Goal: Check status

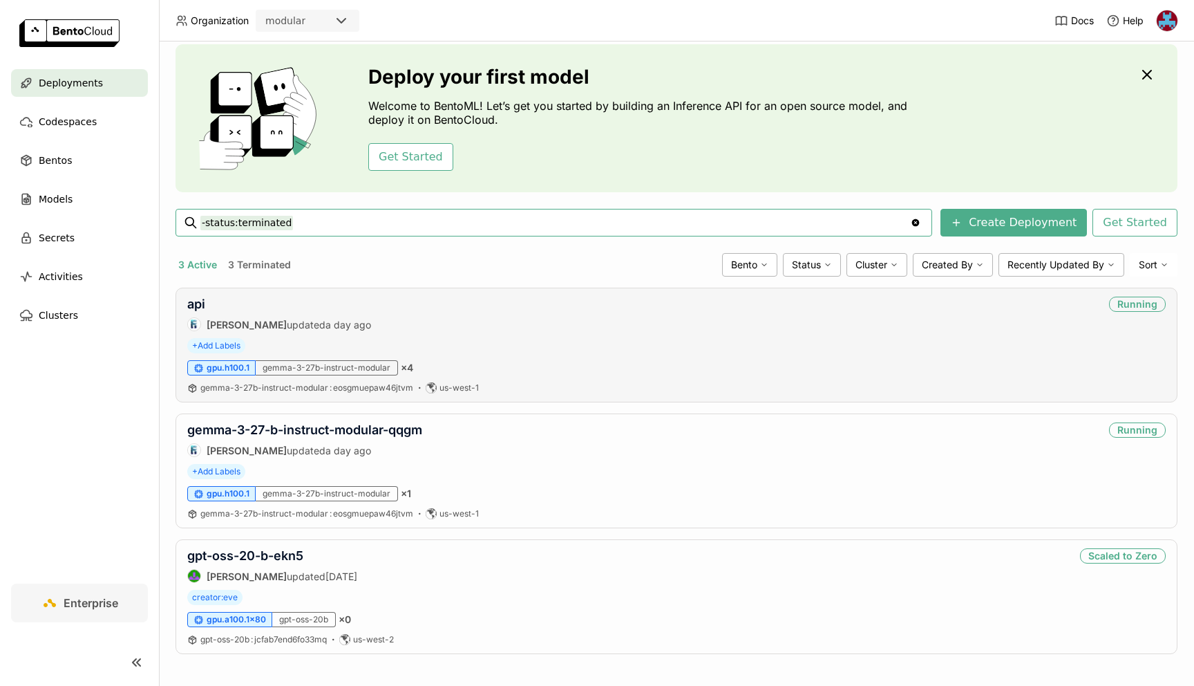
scroll to position [46, 0]
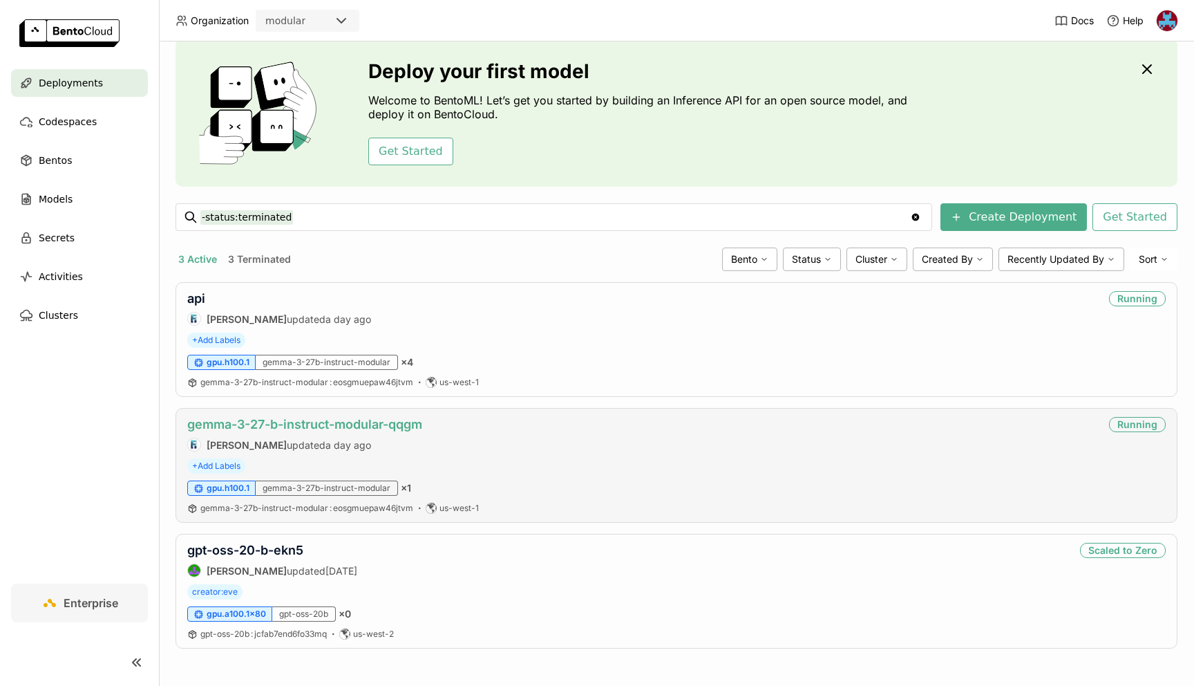
click at [341, 421] on link "gemma-3-27-b-instruct-modular-qqgm" at bounding box center [304, 424] width 235 height 15
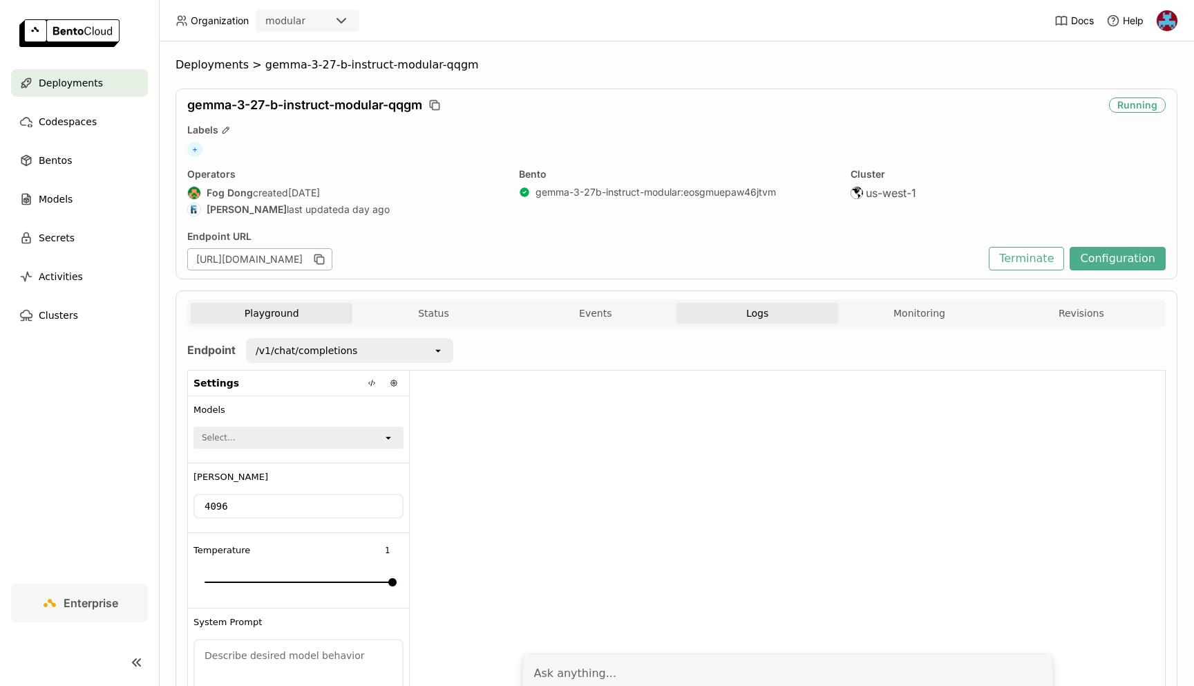
click at [749, 316] on span "Logs" at bounding box center [757, 313] width 22 height 12
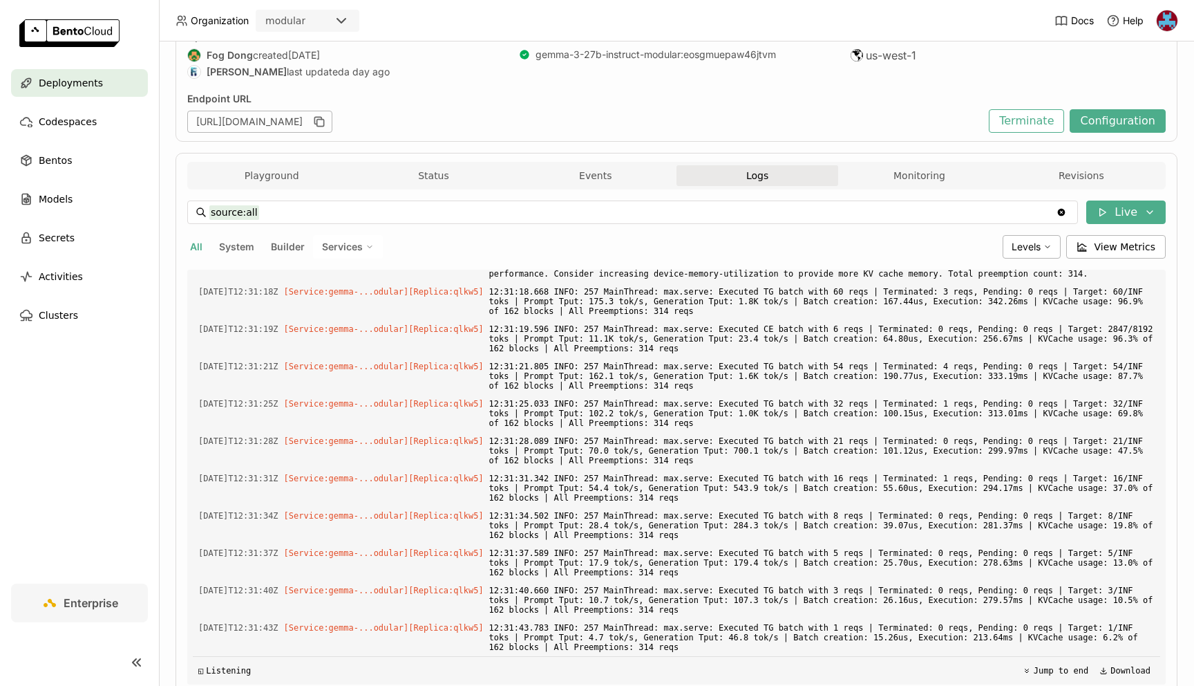
scroll to position [135, 0]
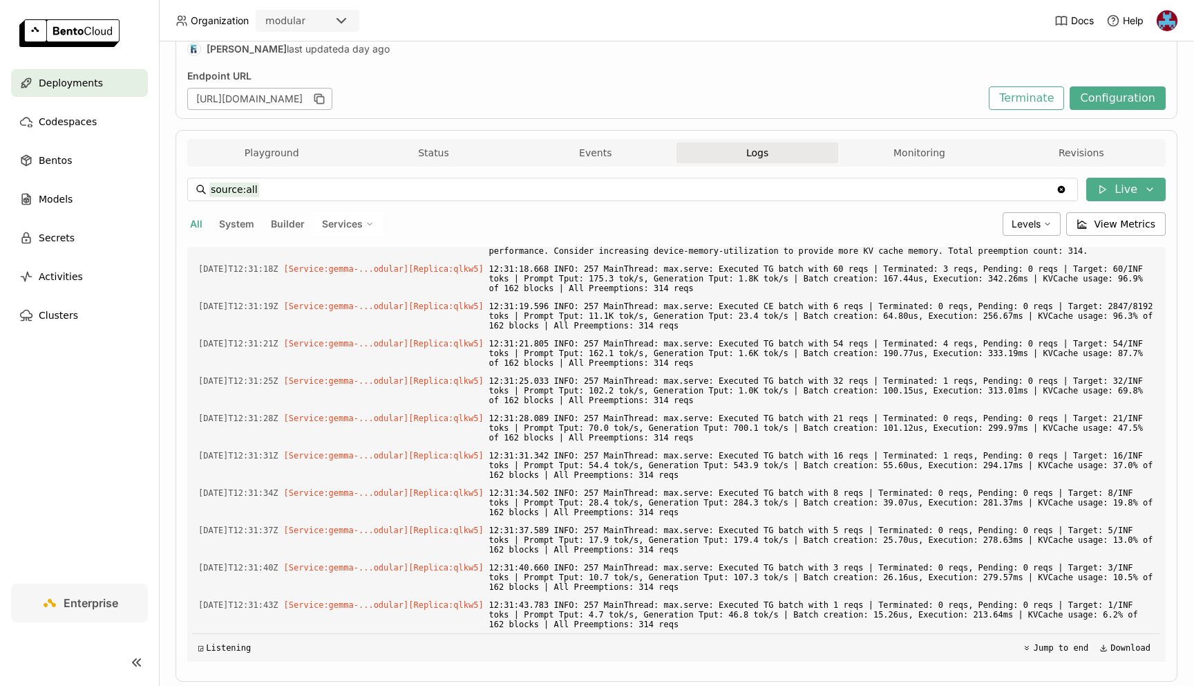
scroll to position [194, 0]
